Goal: Information Seeking & Learning: Learn about a topic

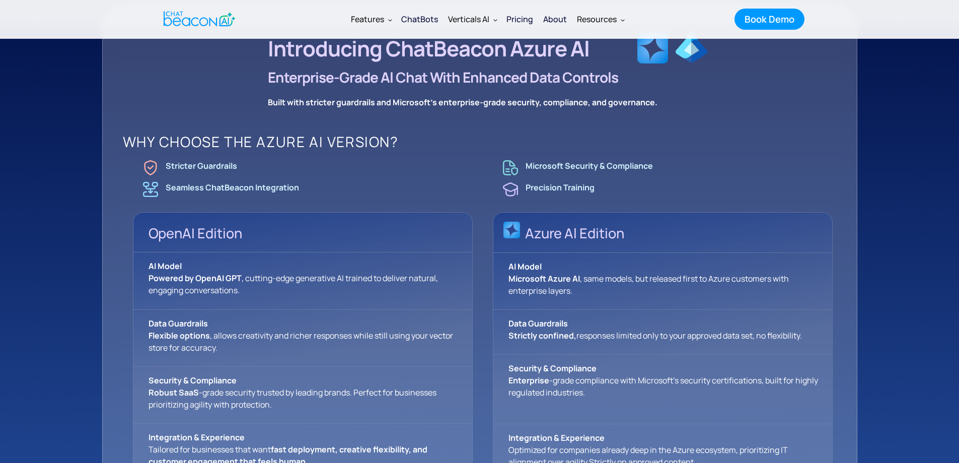
scroll to position [302, 0]
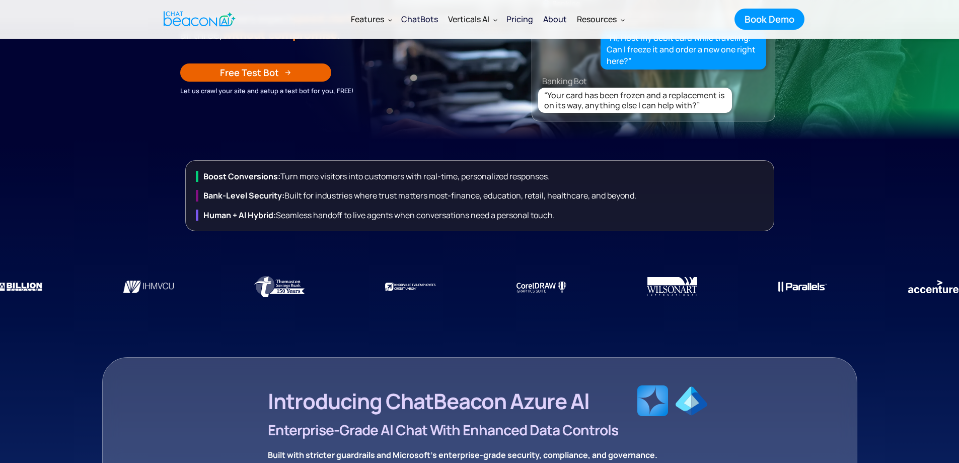
click at [525, 19] on div "Pricing" at bounding box center [520, 19] width 27 height 14
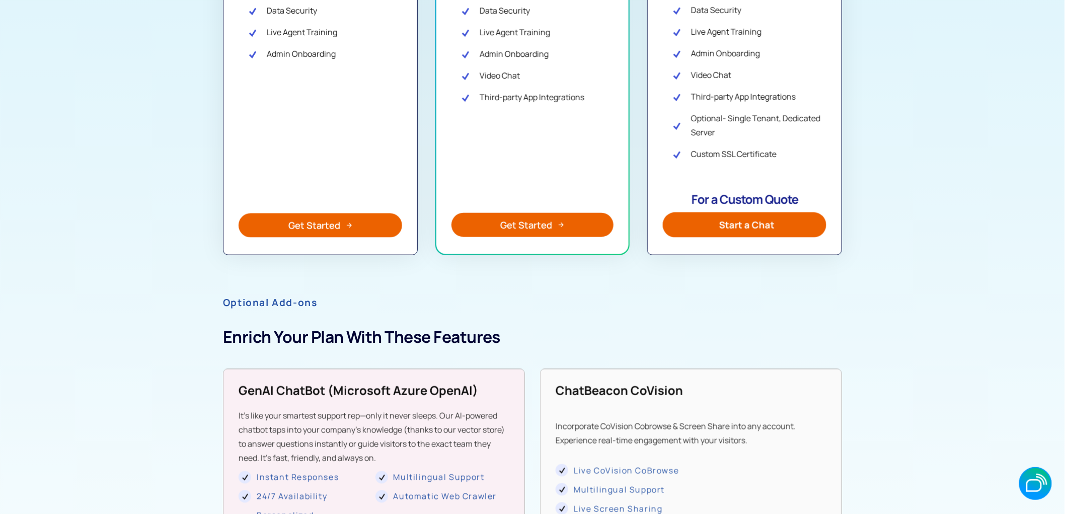
scroll to position [464, 0]
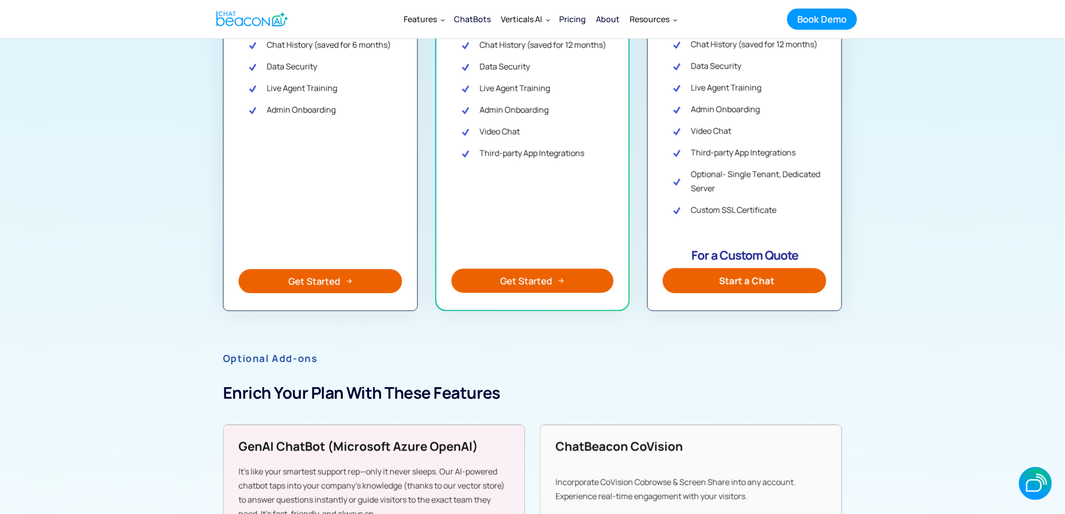
click at [765, 279] on span "Start a Chat" at bounding box center [747, 281] width 55 height 14
drag, startPoint x: 664, startPoint y: 347, endPoint x: 653, endPoint y: 305, distance: 43.6
click at [662, 344] on h2 "Optional Add-ons" at bounding box center [532, 356] width 619 height 31
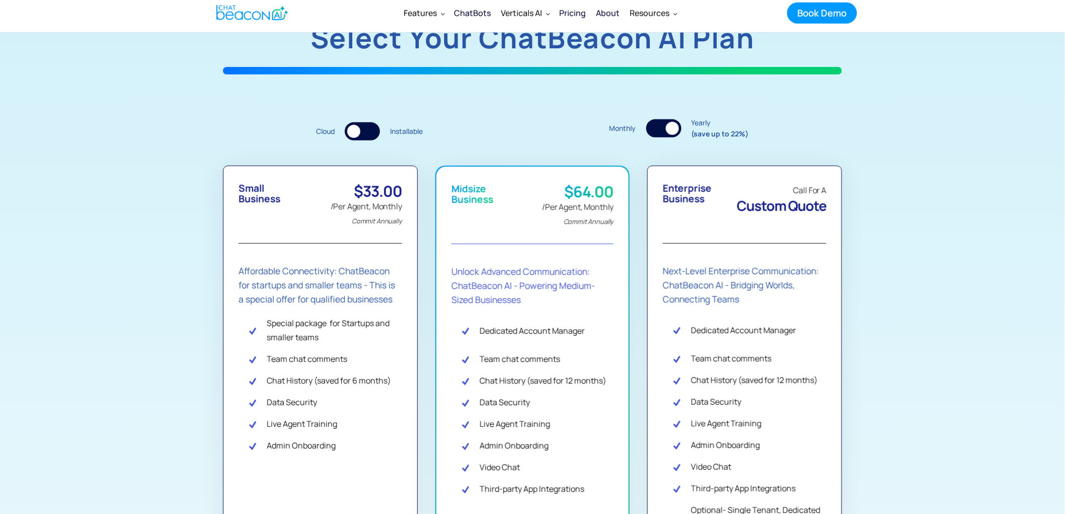
scroll to position [352, 0]
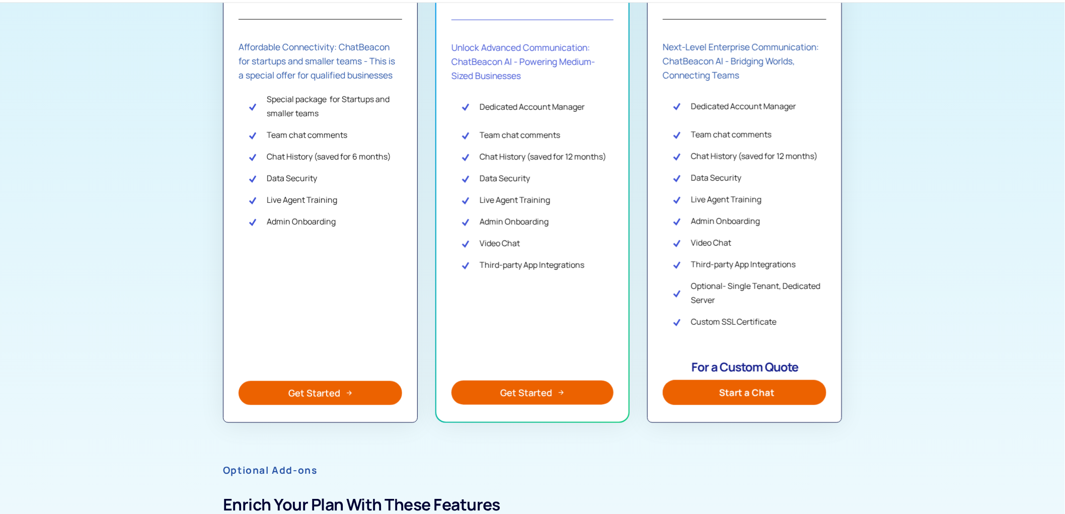
click at [749, 401] on link "Start a Chat" at bounding box center [744, 392] width 162 height 25
click at [633, 379] on div "Small Business $33.00 /Per Agent, Monthly Commit Annually Affordable Connectivi…" at bounding box center [532, 182] width 619 height 481
click at [739, 385] on link "Start a Chat" at bounding box center [744, 392] width 162 height 25
